Goal: Check status

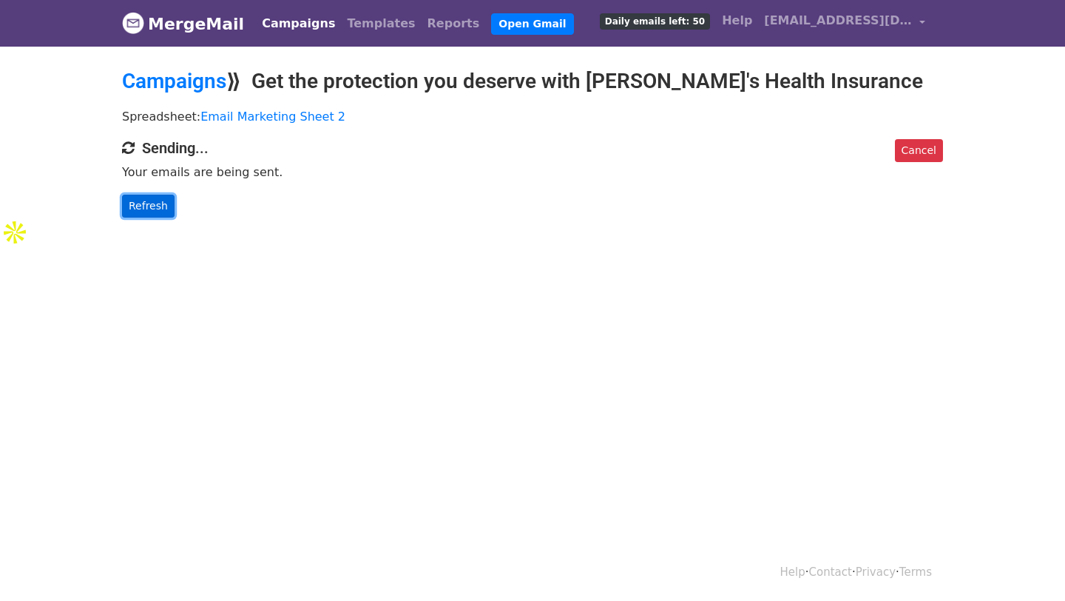
click at [152, 208] on link "Refresh" at bounding box center [148, 206] width 53 height 23
